Goal: Transaction & Acquisition: Book appointment/travel/reservation

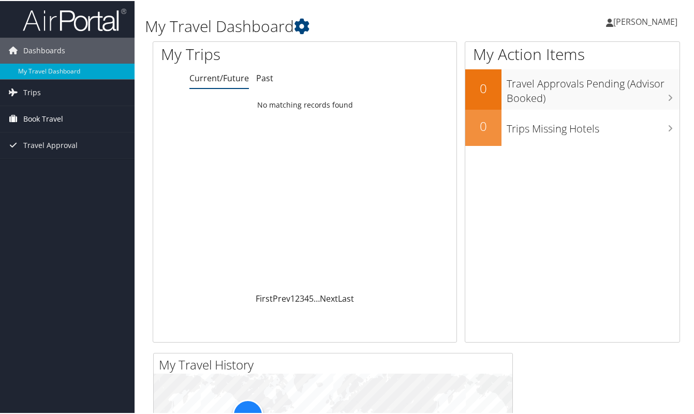
click at [45, 116] on span "Book Travel" at bounding box center [43, 118] width 40 height 26
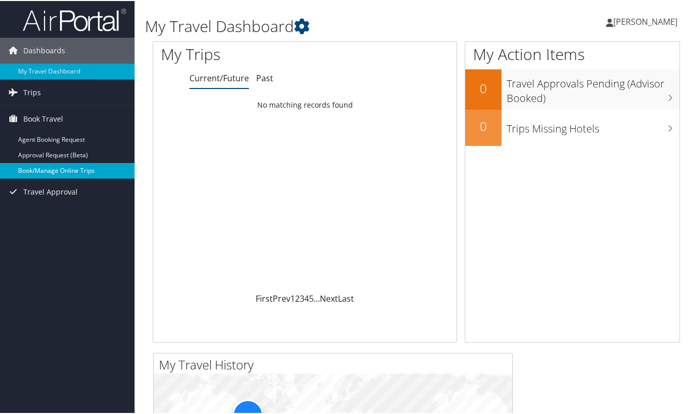
click at [51, 169] on link "Book/Manage Online Trips" at bounding box center [67, 170] width 135 height 16
